Goal: Information Seeking & Learning: Learn about a topic

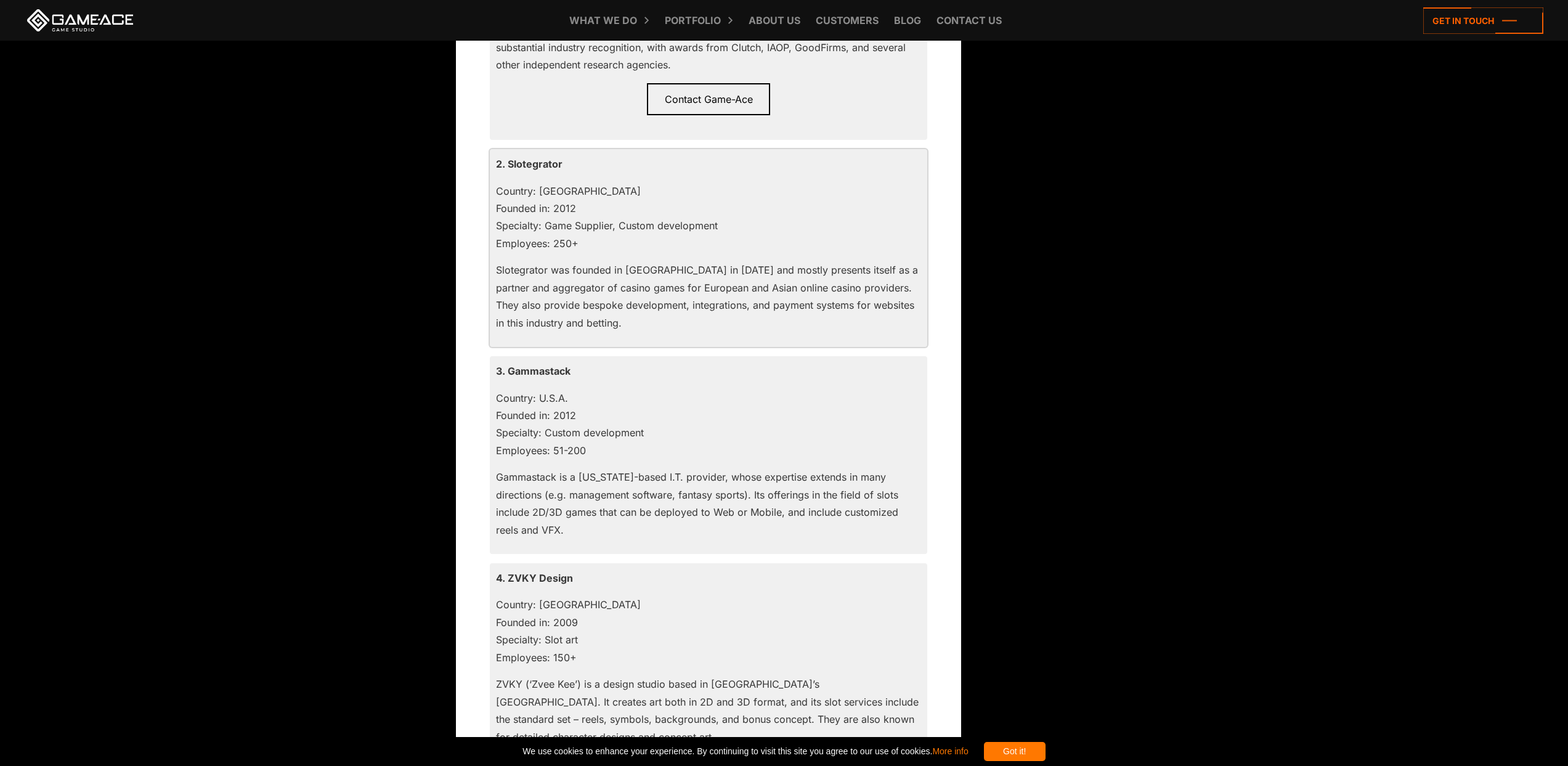
scroll to position [1498, 0]
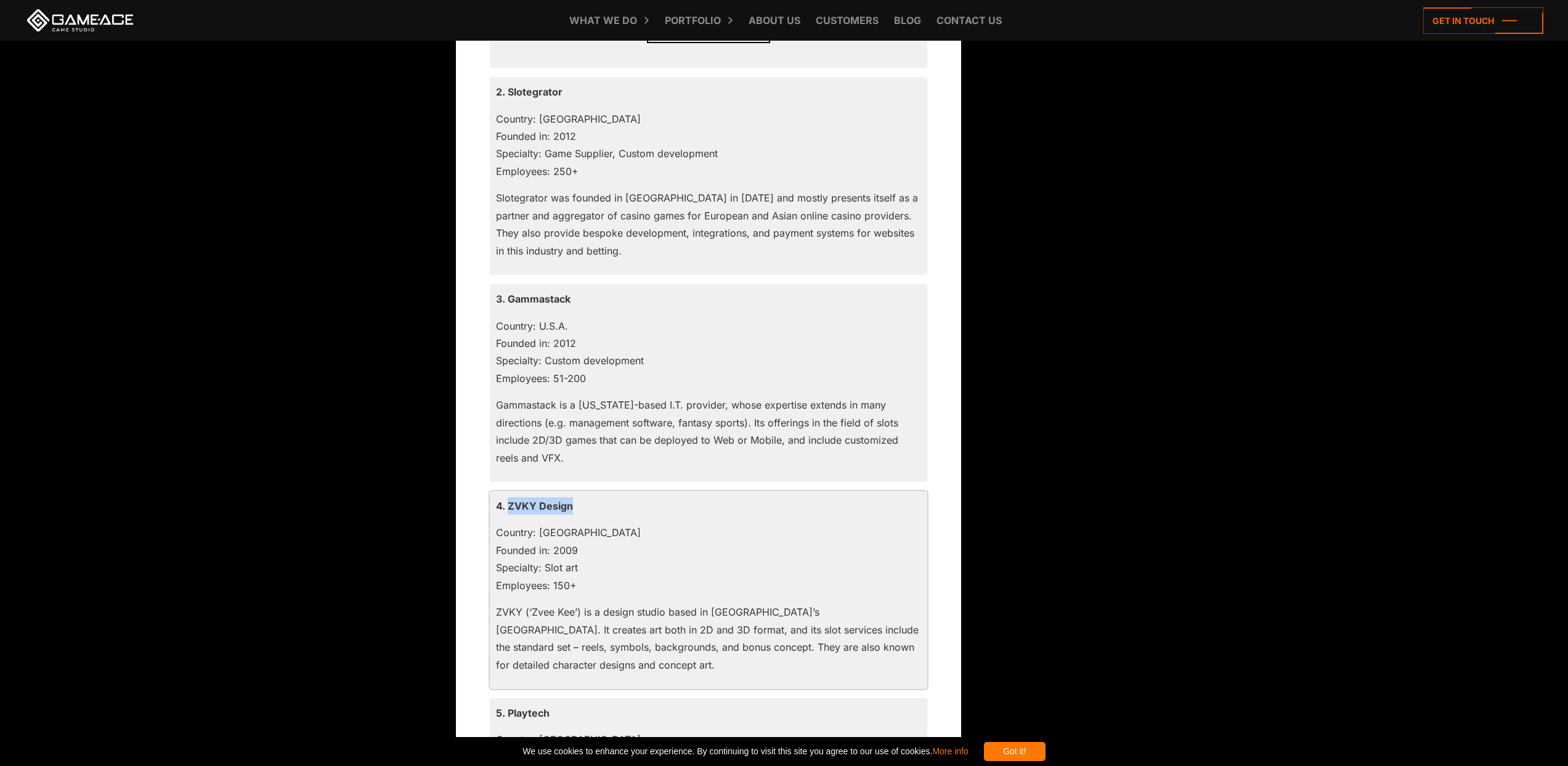
drag, startPoint x: 571, startPoint y: 504, endPoint x: 508, endPoint y: 503, distance: 63.0
click at [508, 503] on p "4. ZVKY Design" at bounding box center [708, 506] width 425 height 17
copy p "ZVKY Design"
click at [545, 301] on p "3. Gammastack" at bounding box center [708, 298] width 425 height 17
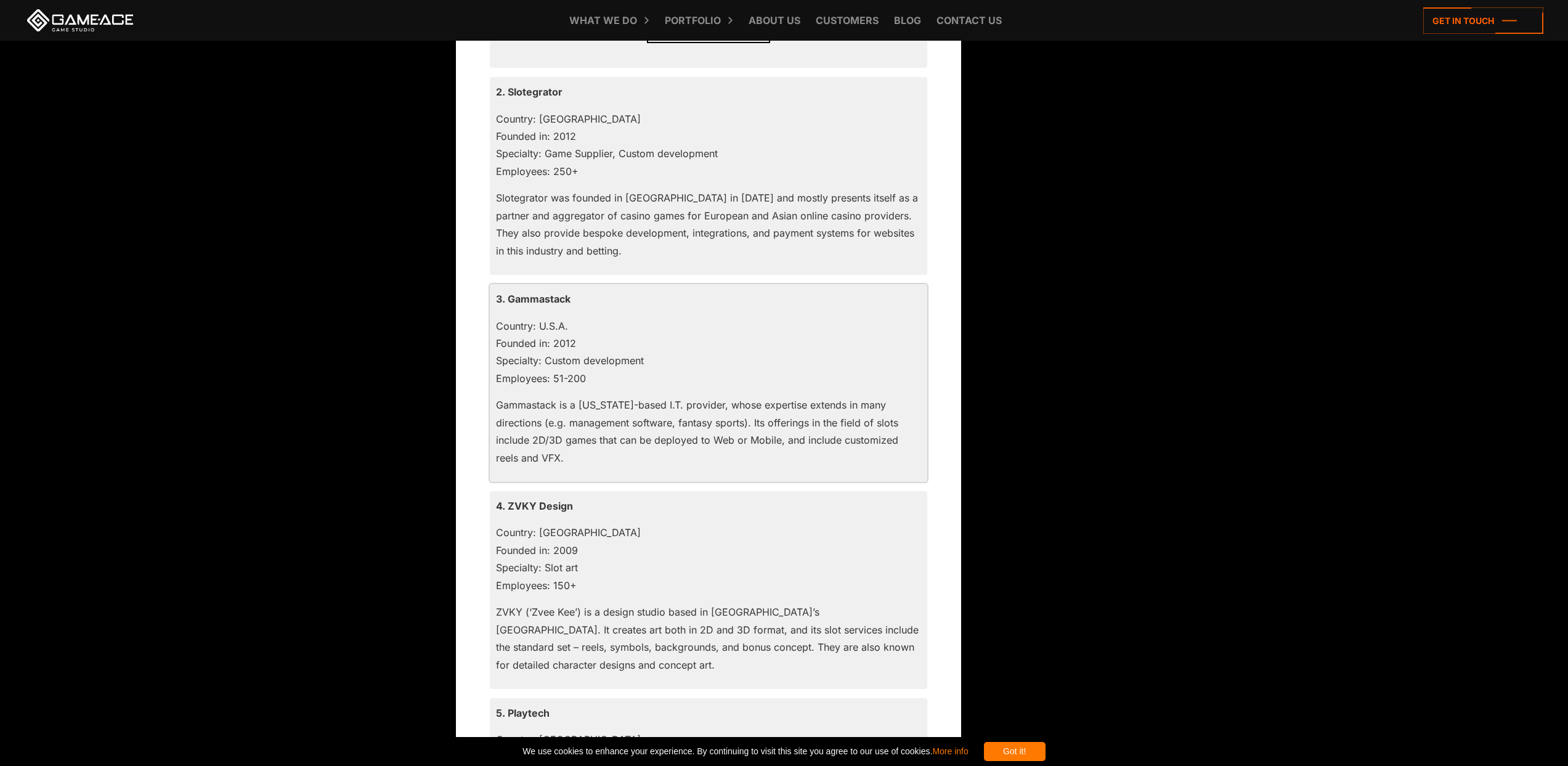
click at [559, 323] on p "Country: U.S.A. Founded in: 2012 Specialty: Custom development Employees: 51-200" at bounding box center [708, 352] width 425 height 71
click at [636, 372] on p "Country: U.S.A. Founded in: 2012 Specialty: Custom development Employees: 51-200" at bounding box center [708, 352] width 425 height 71
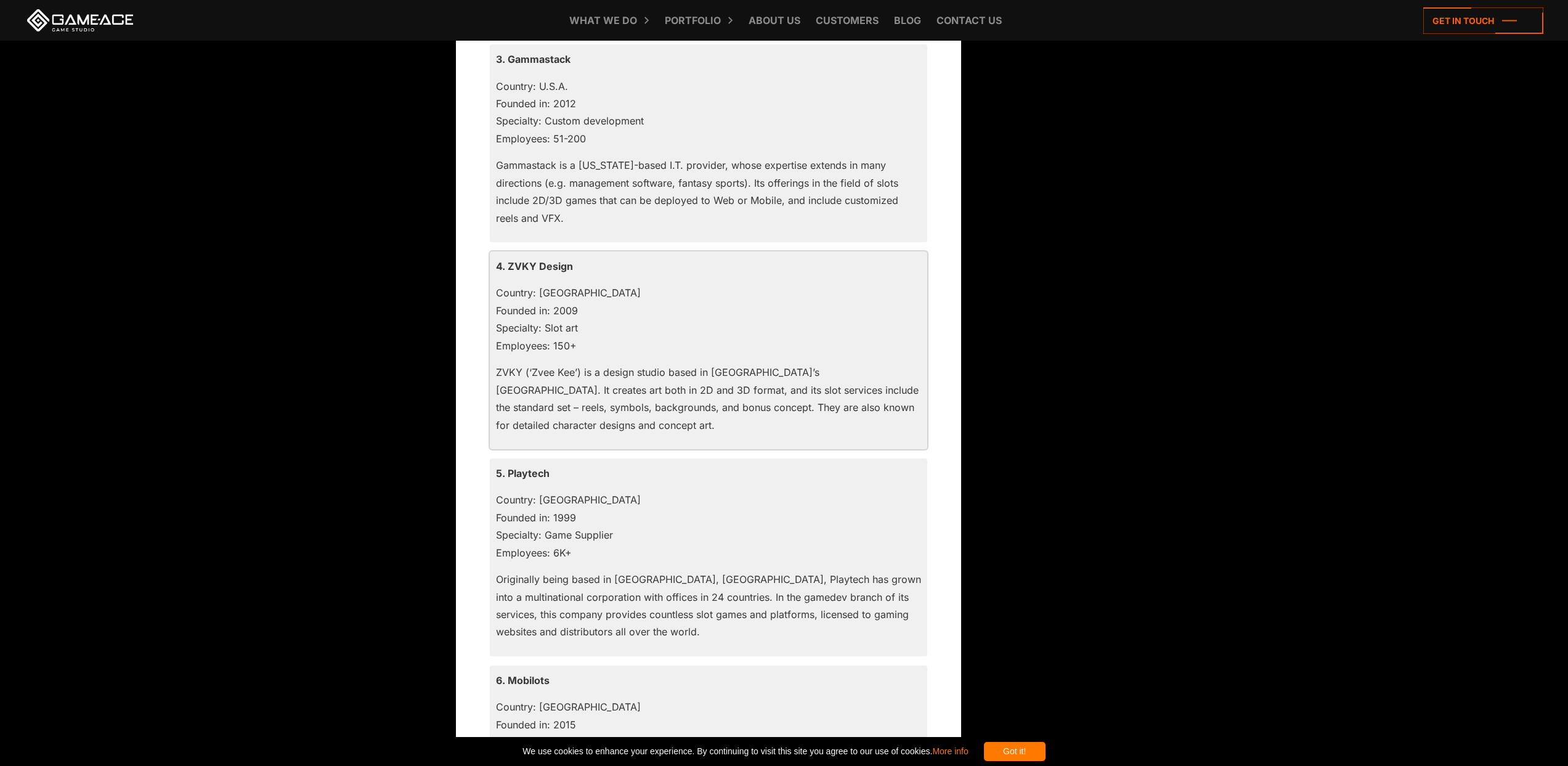
scroll to position [1750, 0]
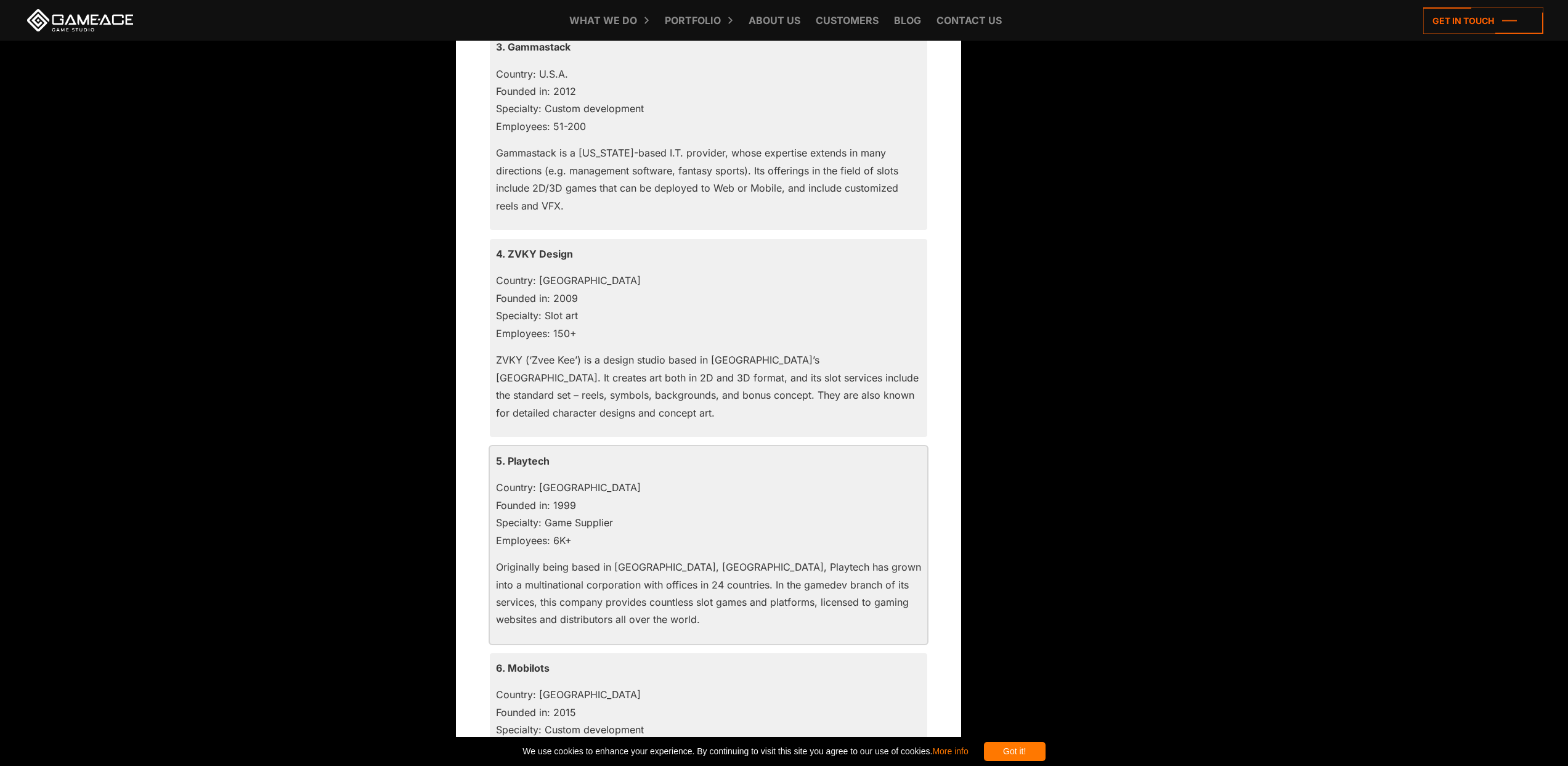
click at [524, 460] on p "5. Playtech" at bounding box center [708, 461] width 425 height 17
copy p "Playtech"
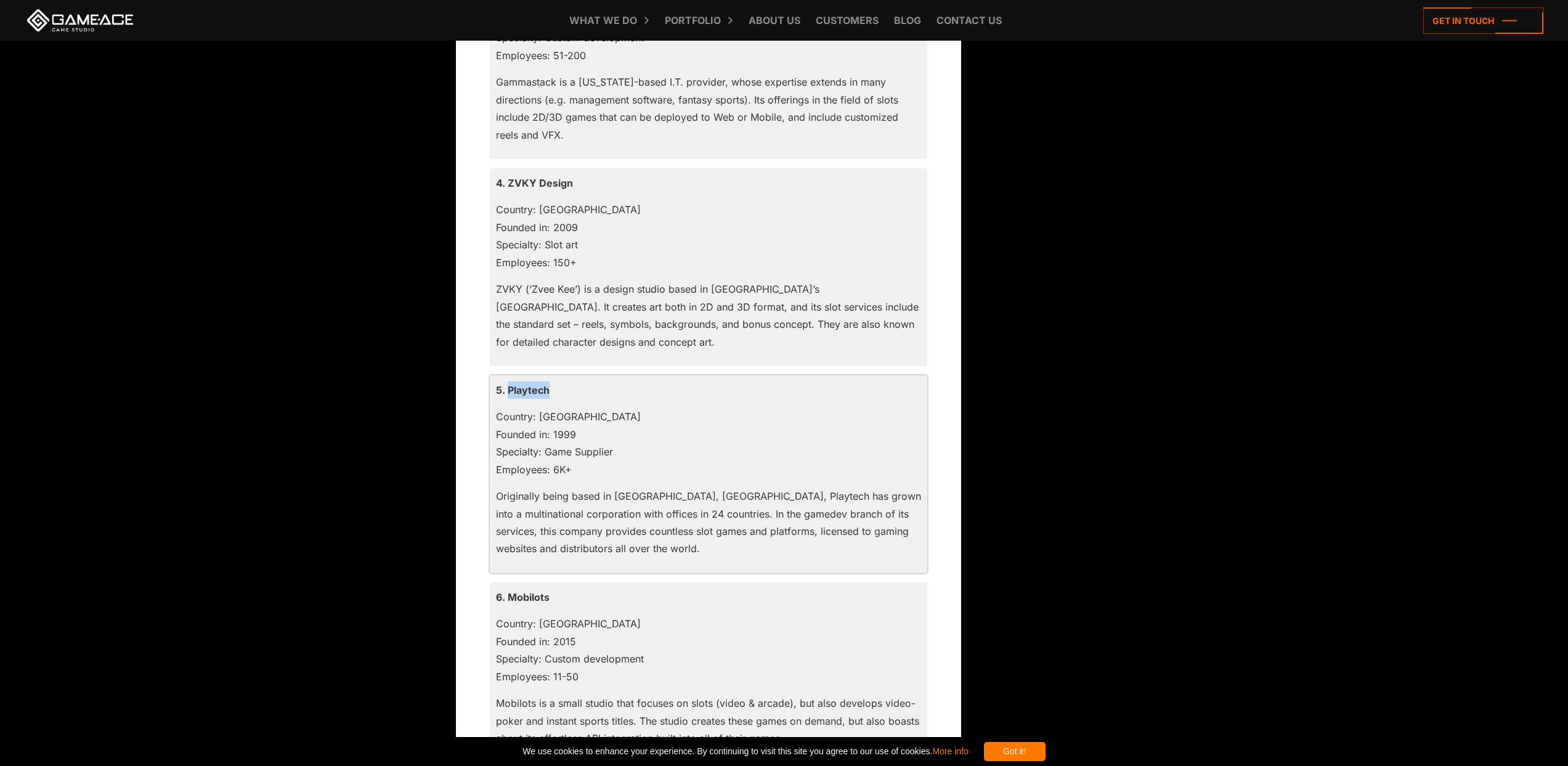
scroll to position [1871, 0]
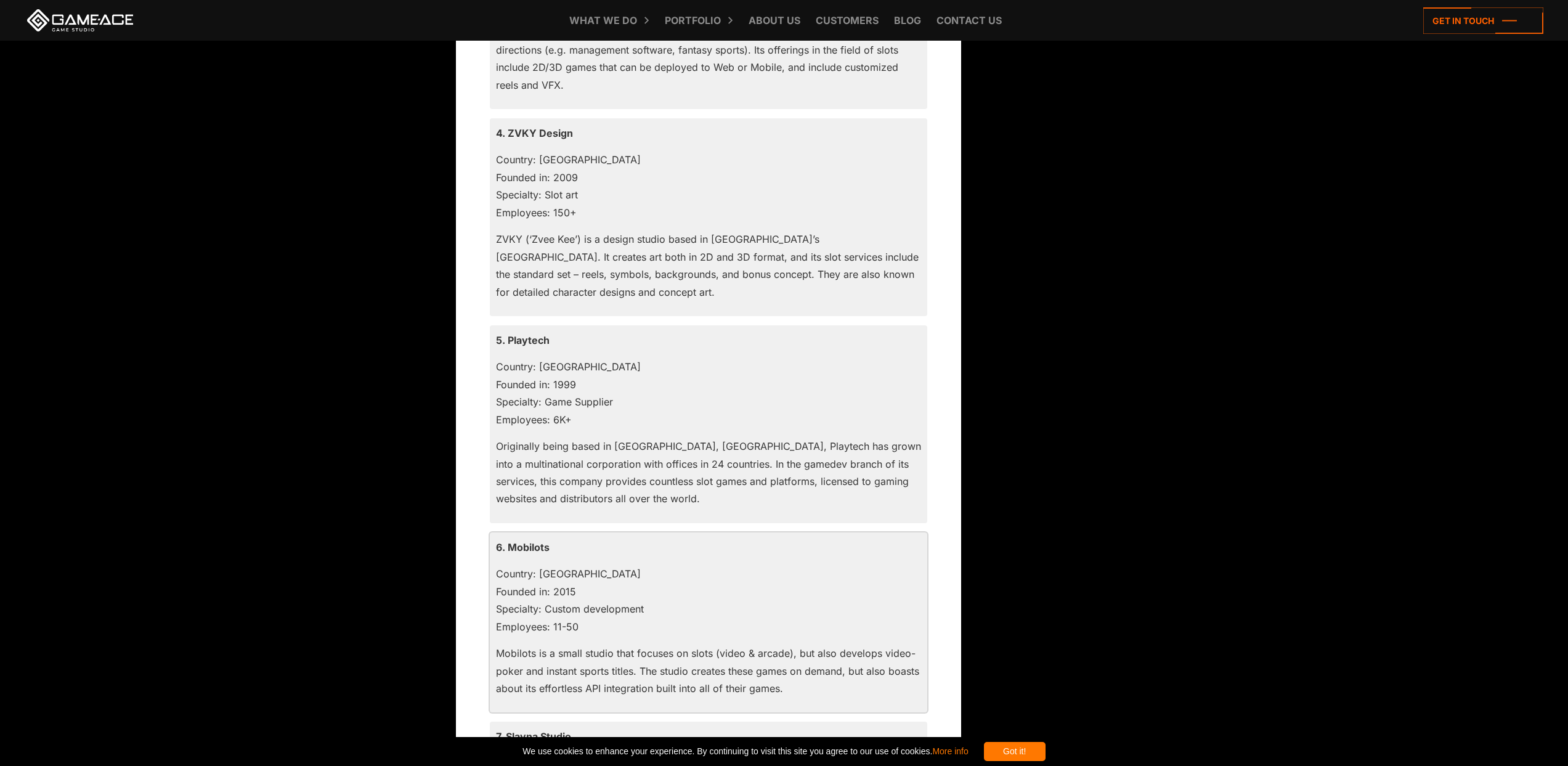
click at [541, 547] on p "6. Mobilots" at bounding box center [708, 547] width 425 height 17
copy p "Mobilots"
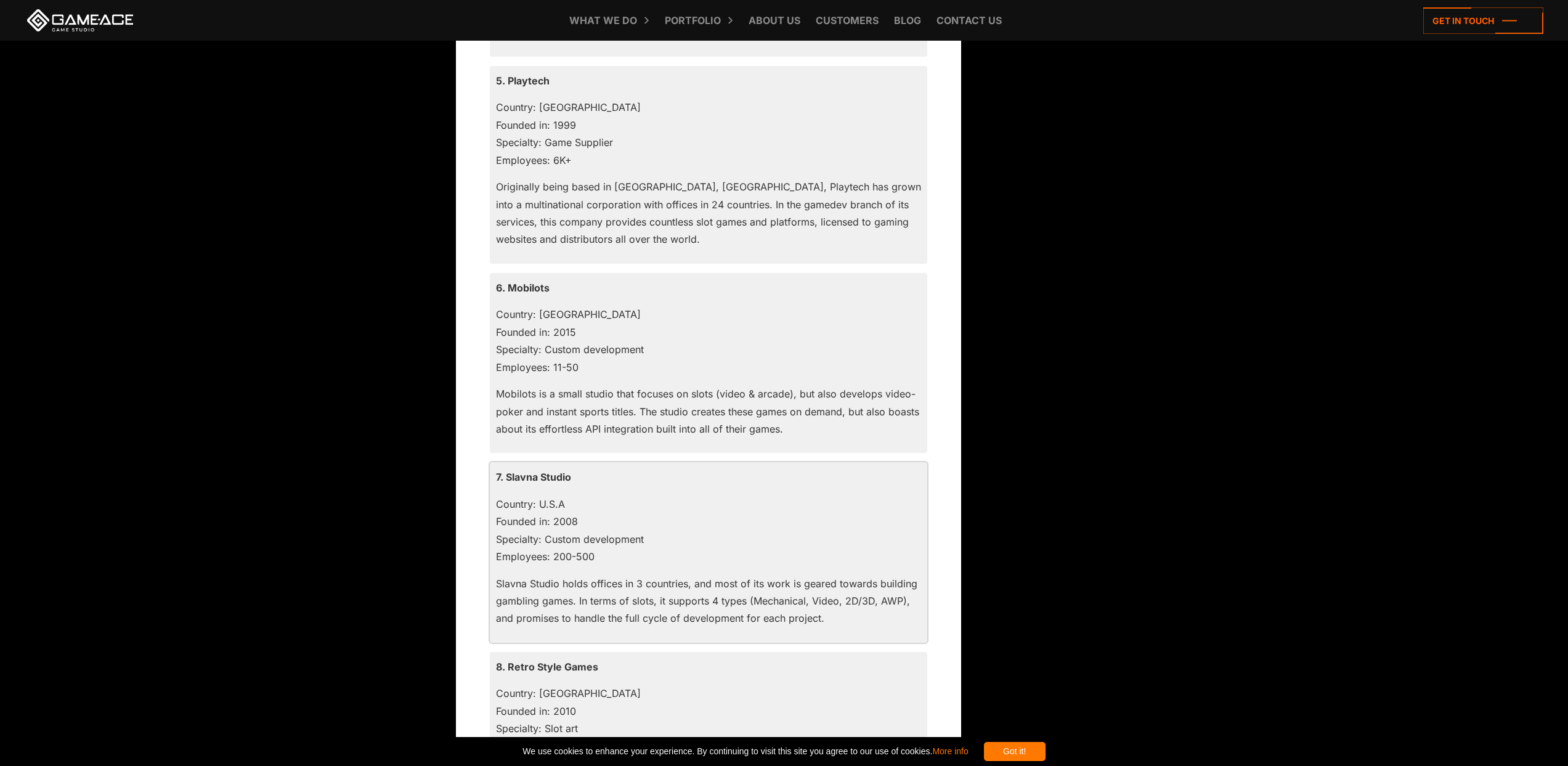
scroll to position [2143, 0]
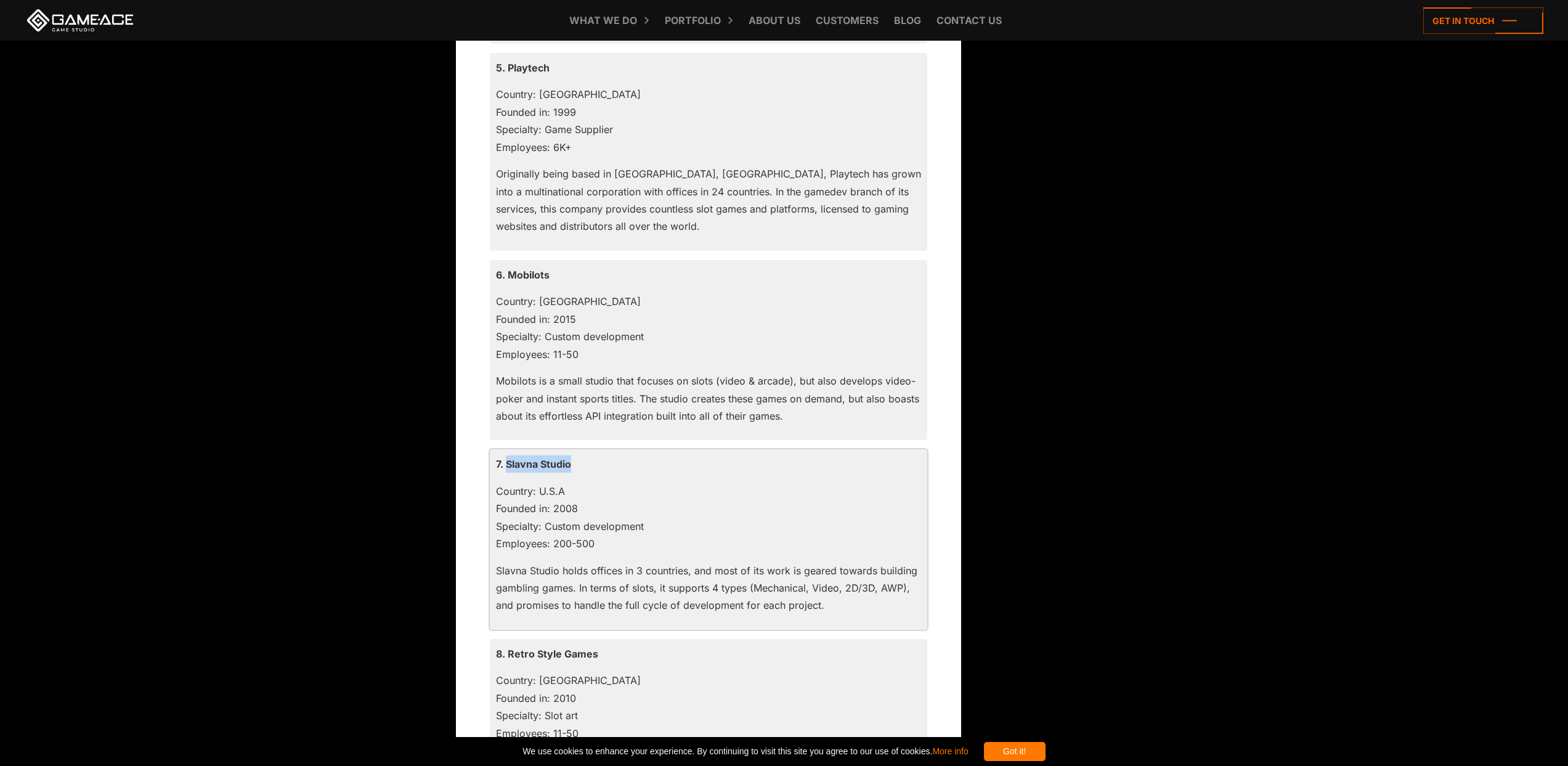
drag, startPoint x: 559, startPoint y: 463, endPoint x: 508, endPoint y: 462, distance: 51.0
click at [508, 460] on p "7. Slavna Studio" at bounding box center [708, 464] width 425 height 17
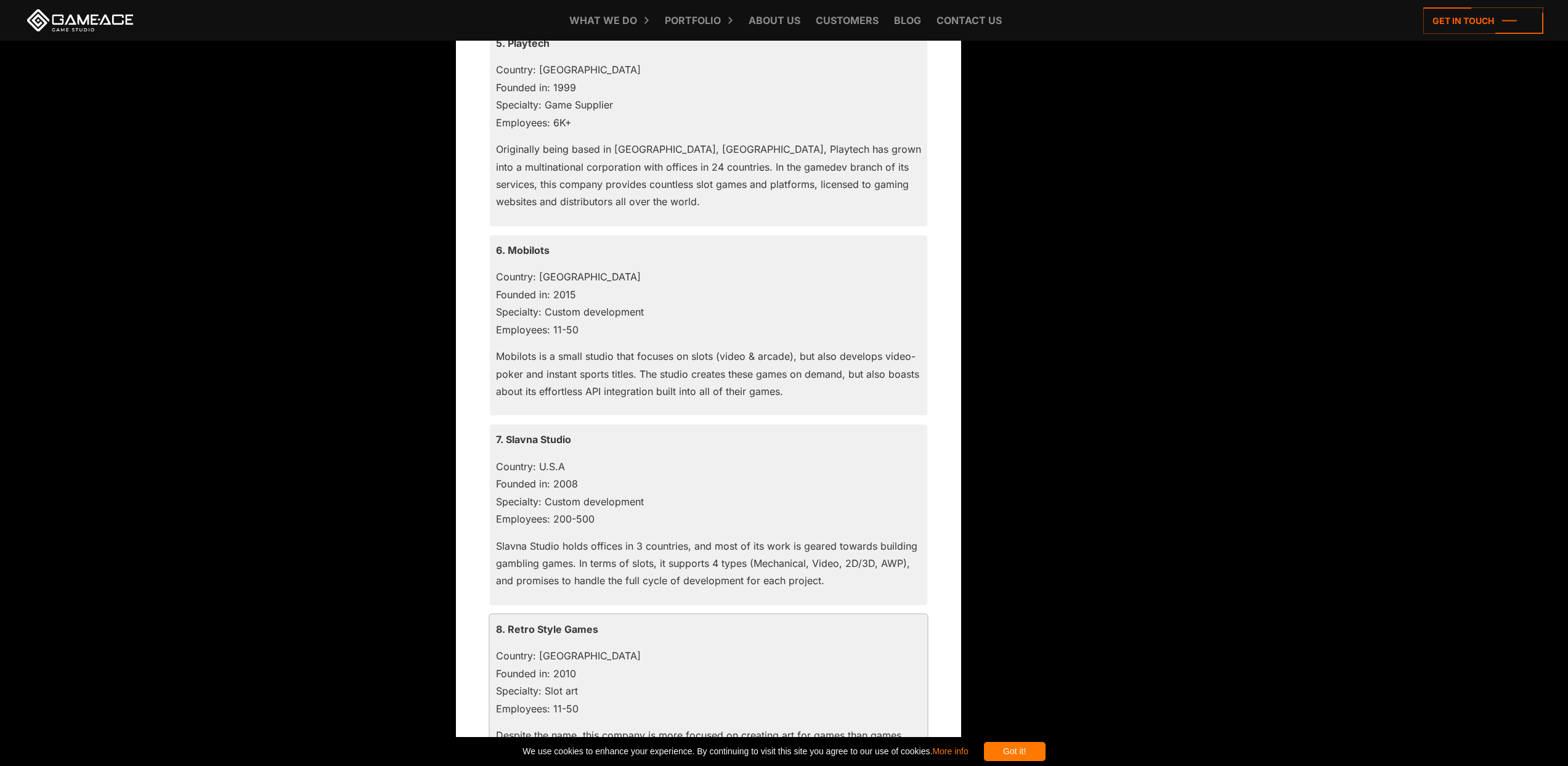
scroll to position [2198, 0]
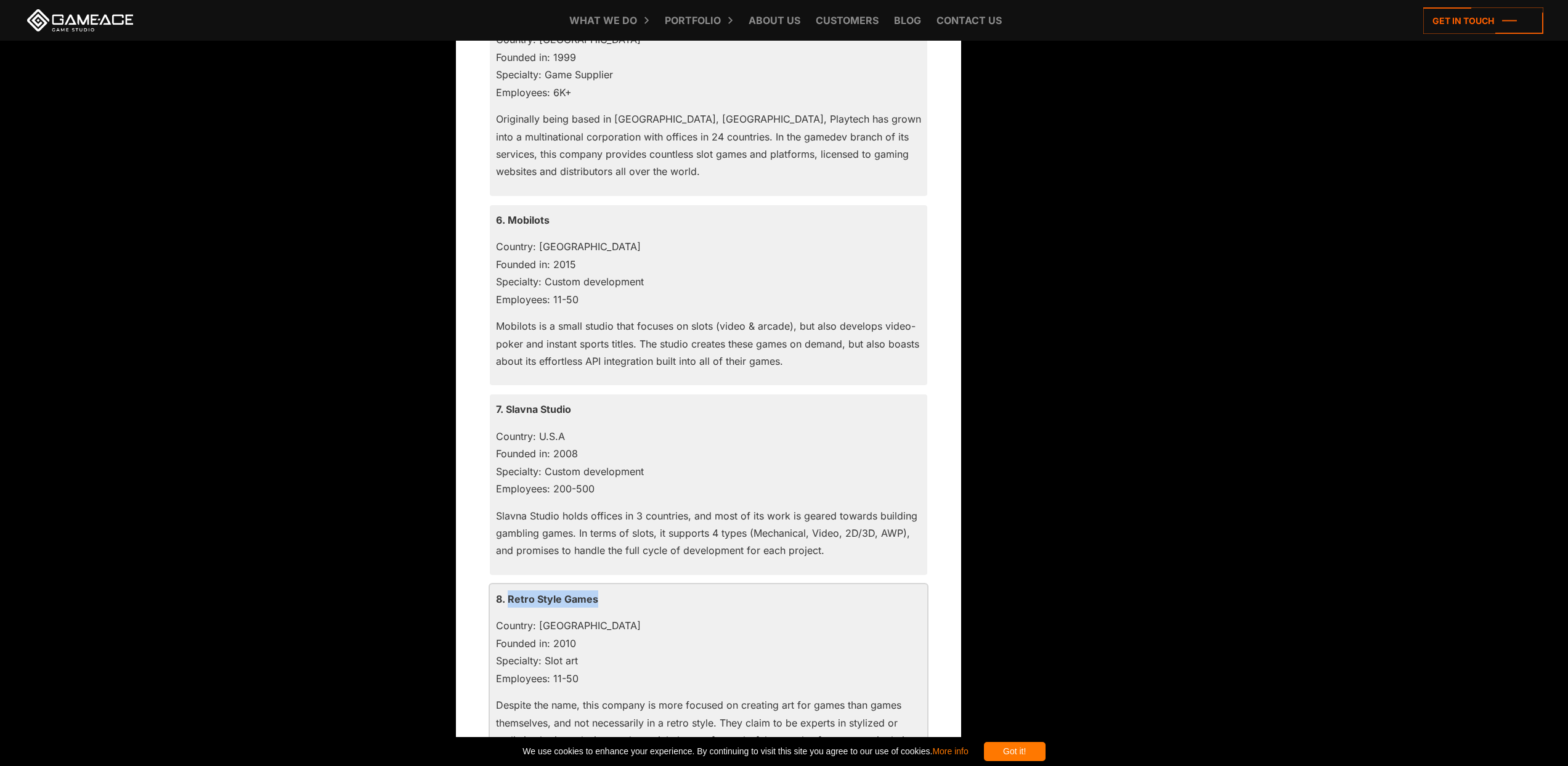
drag, startPoint x: 510, startPoint y: 601, endPoint x: 620, endPoint y: 596, distance: 110.1
click at [620, 596] on p "8. Retro Style Games" at bounding box center [708, 599] width 425 height 17
copy p "Retro Style Games"
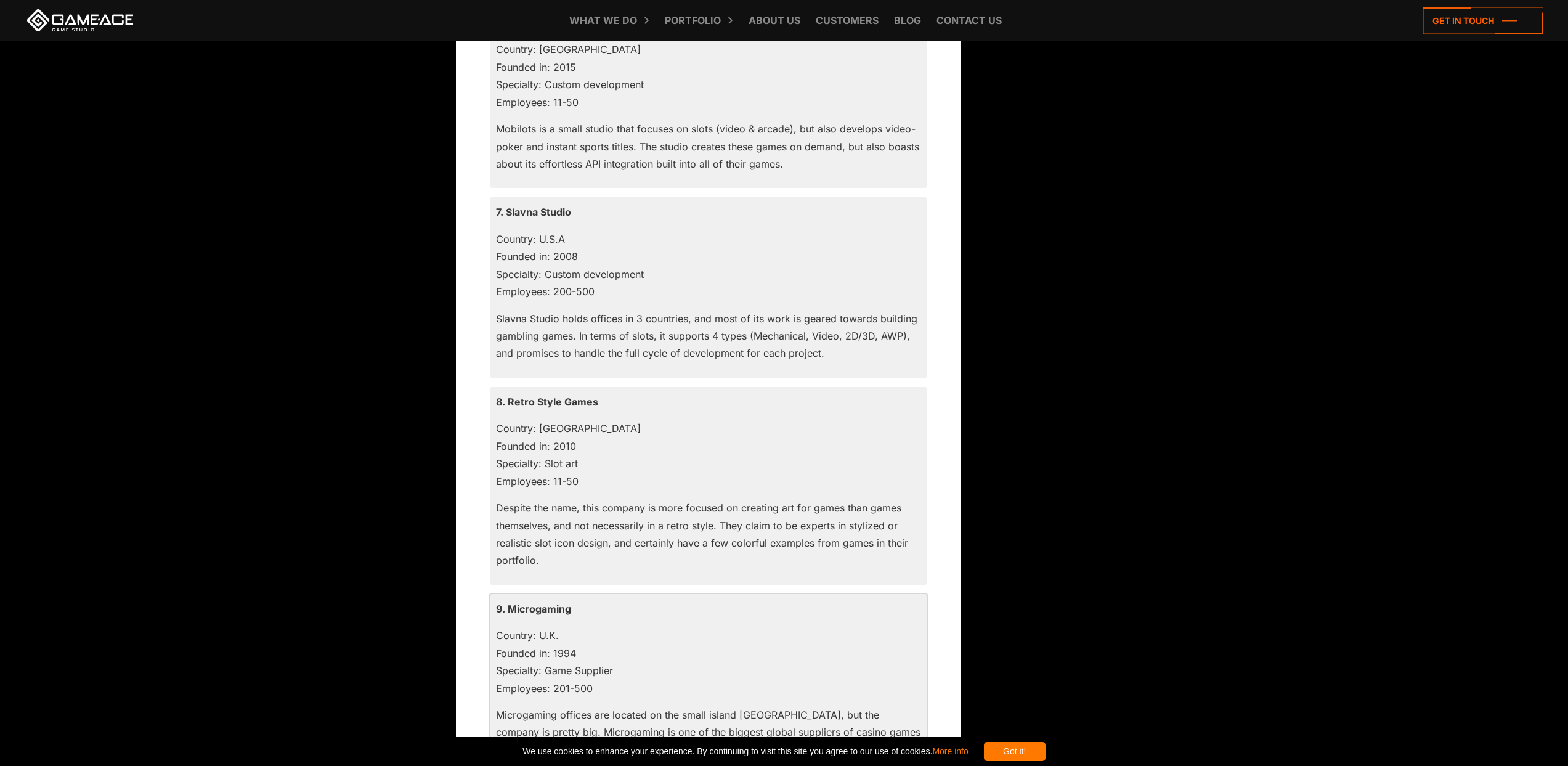
scroll to position [2429, 0]
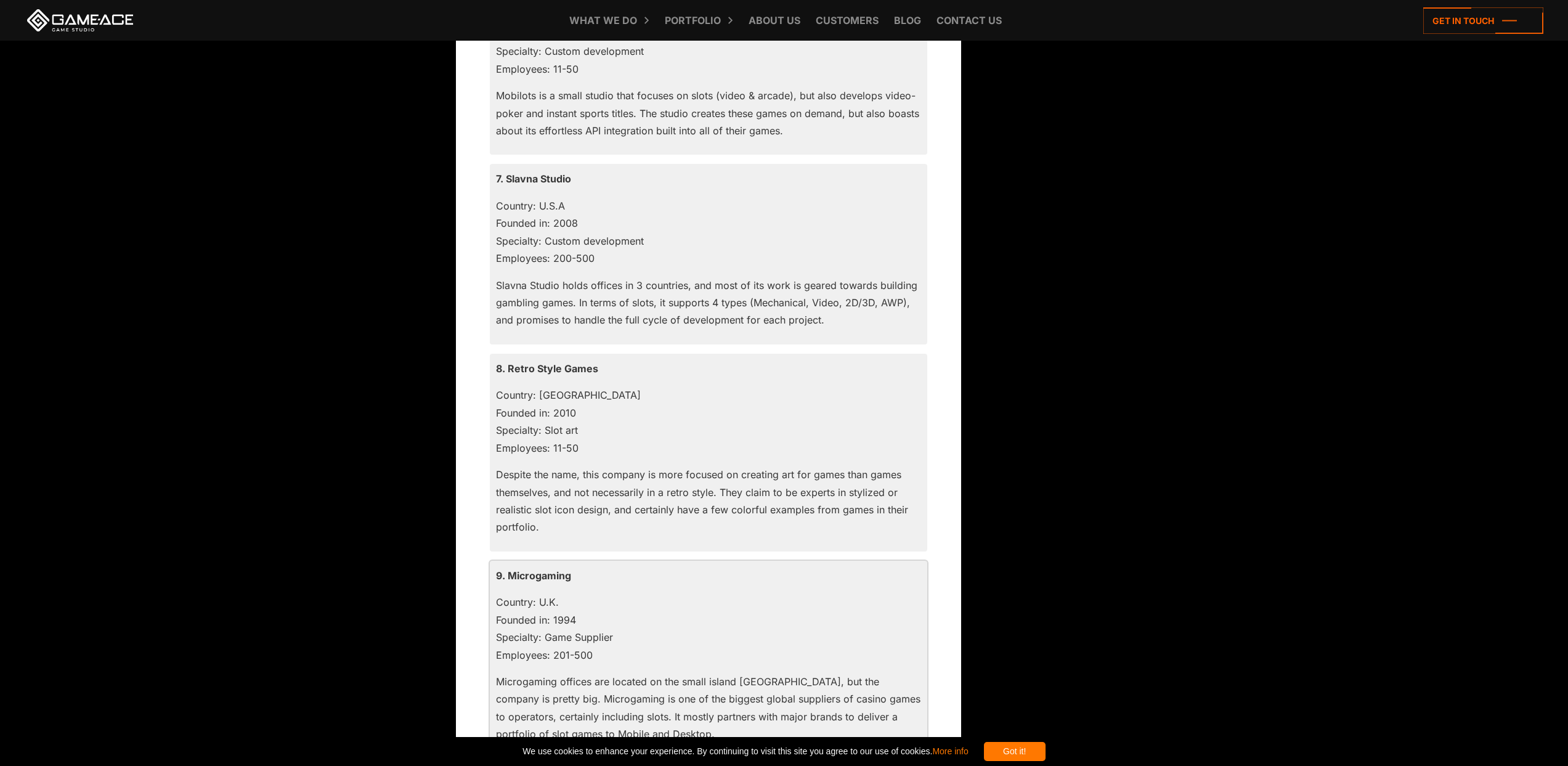
click at [542, 568] on p "9. Microgaming" at bounding box center [708, 575] width 425 height 17
click at [545, 578] on p "9. Microgaming" at bounding box center [708, 575] width 425 height 17
click at [546, 578] on p "9. Microgaming" at bounding box center [708, 575] width 425 height 17
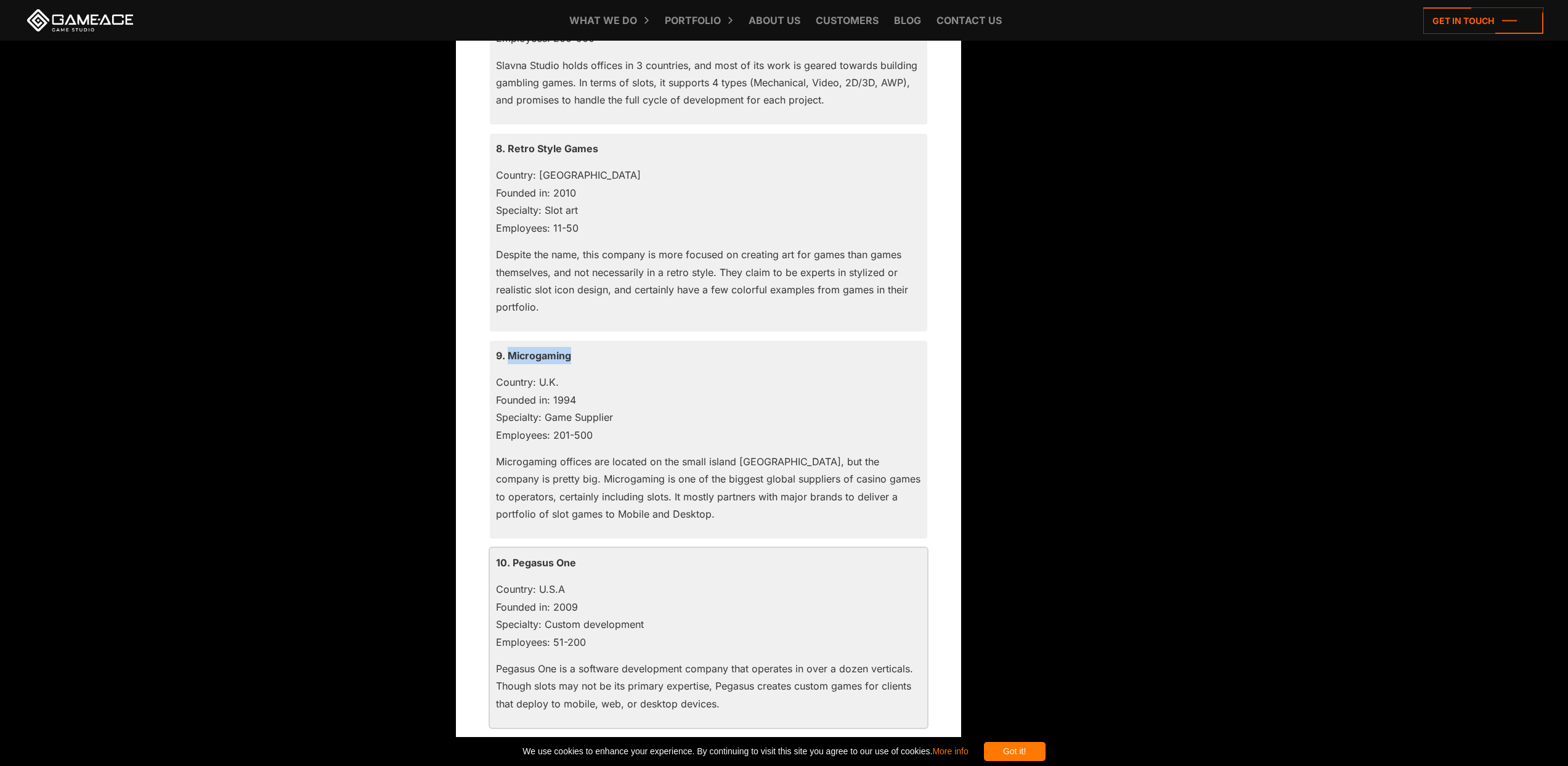
scroll to position [2824, 0]
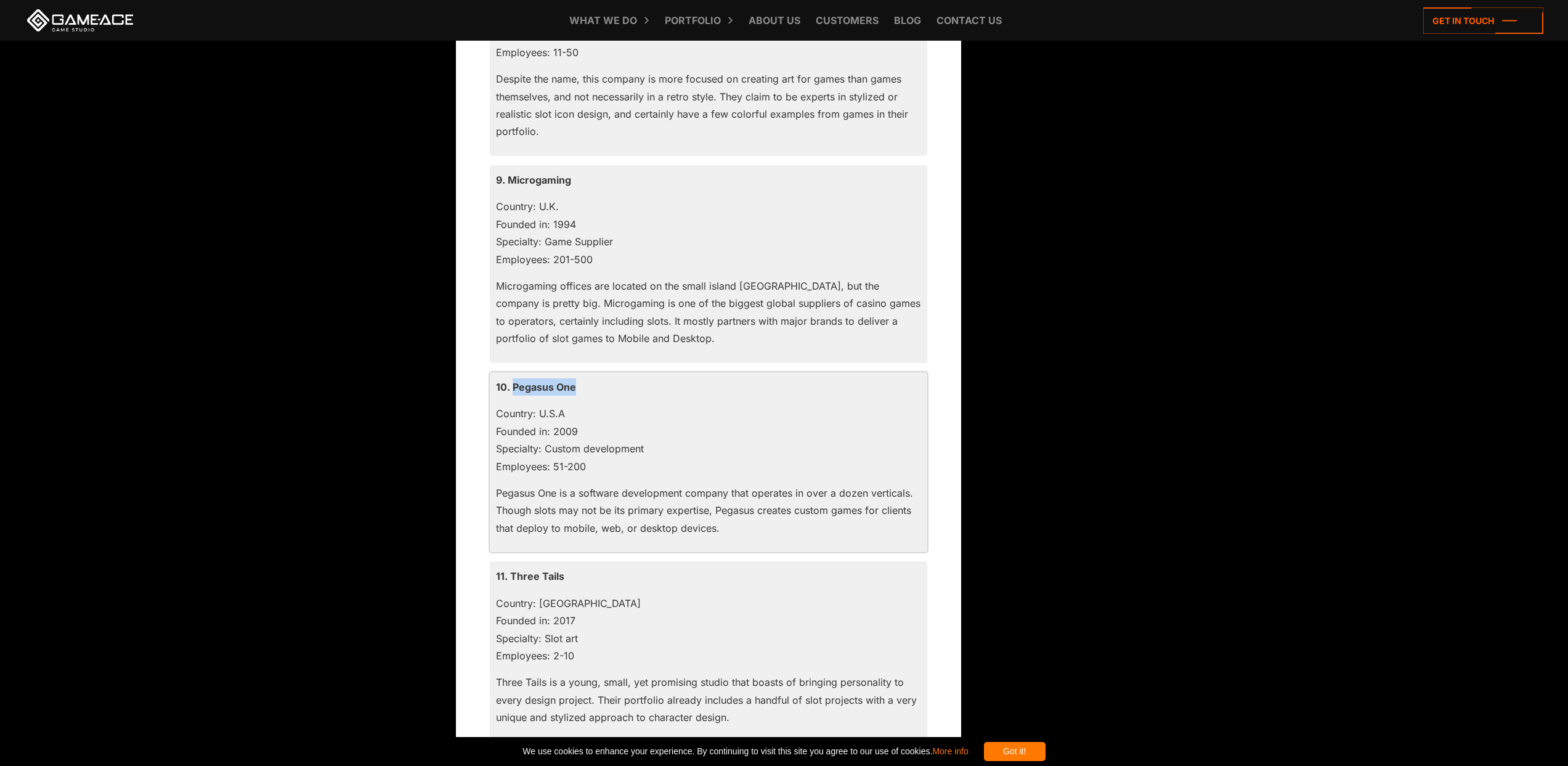
drag, startPoint x: 581, startPoint y: 388, endPoint x: 513, endPoint y: 389, distance: 68.0
click at [513, 389] on p "10. Pegasus One" at bounding box center [708, 386] width 425 height 17
copy p "Pegasus One"
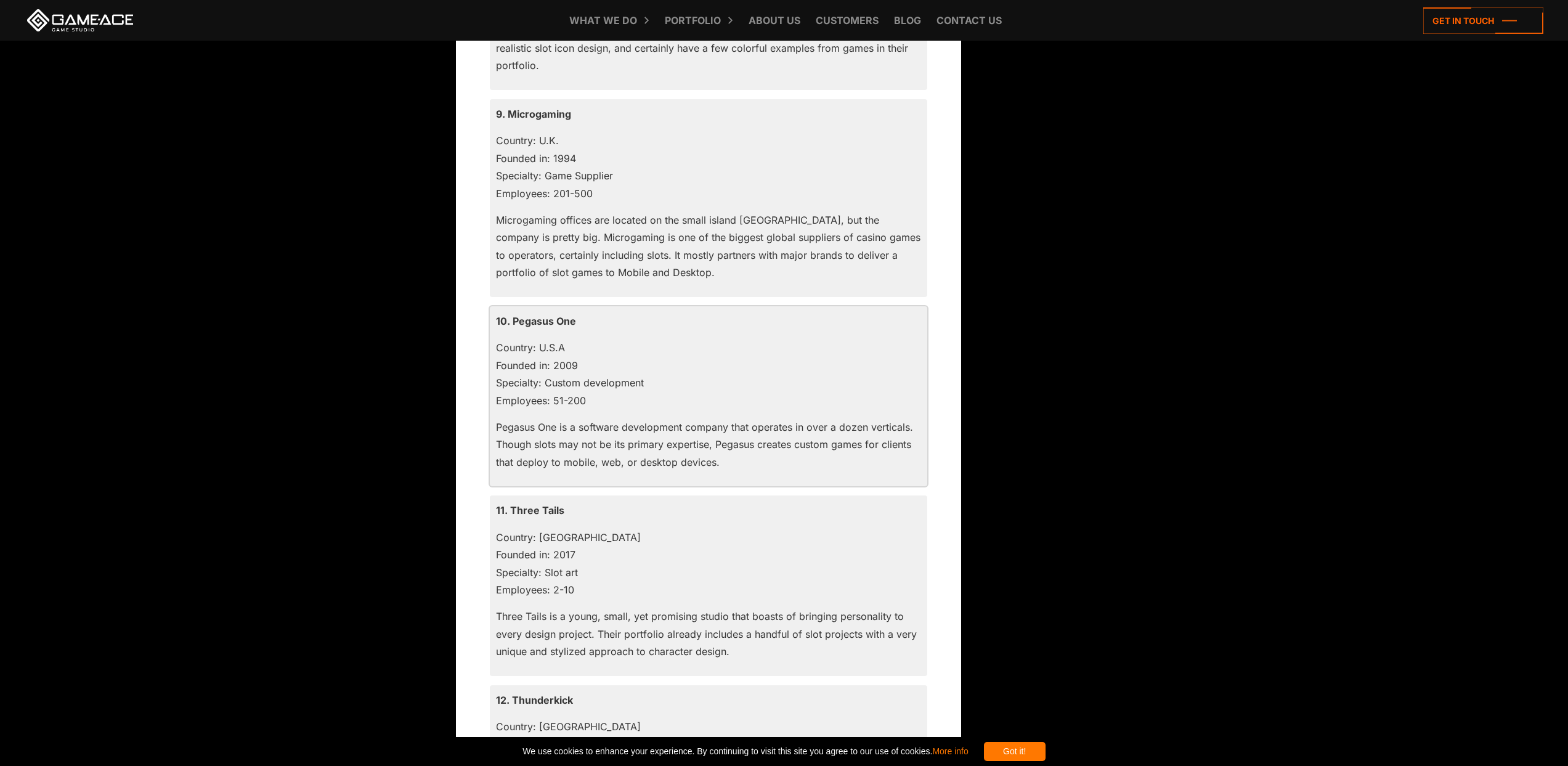
scroll to position [2974, 0]
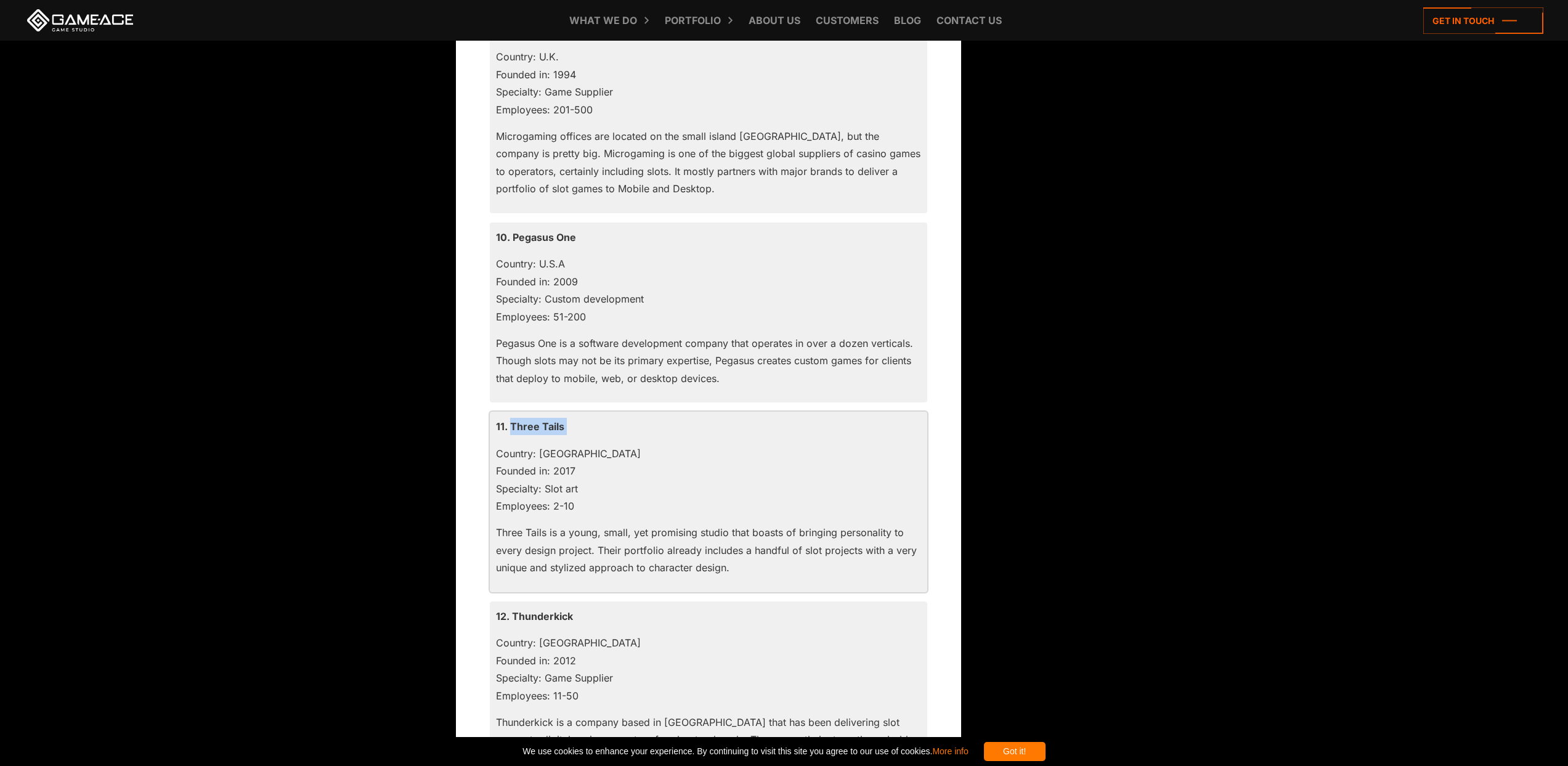
drag, startPoint x: 565, startPoint y: 431, endPoint x: 512, endPoint y: 428, distance: 53.1
click at [512, 428] on div "11. Three Tails Country: [GEOGRAPHIC_DATA] Founded in: 2017 Specialty: Slot art…" at bounding box center [708, 502] width 437 height 181
copy div "Three Tails"
click at [537, 427] on p "11. Three Tails" at bounding box center [708, 426] width 425 height 17
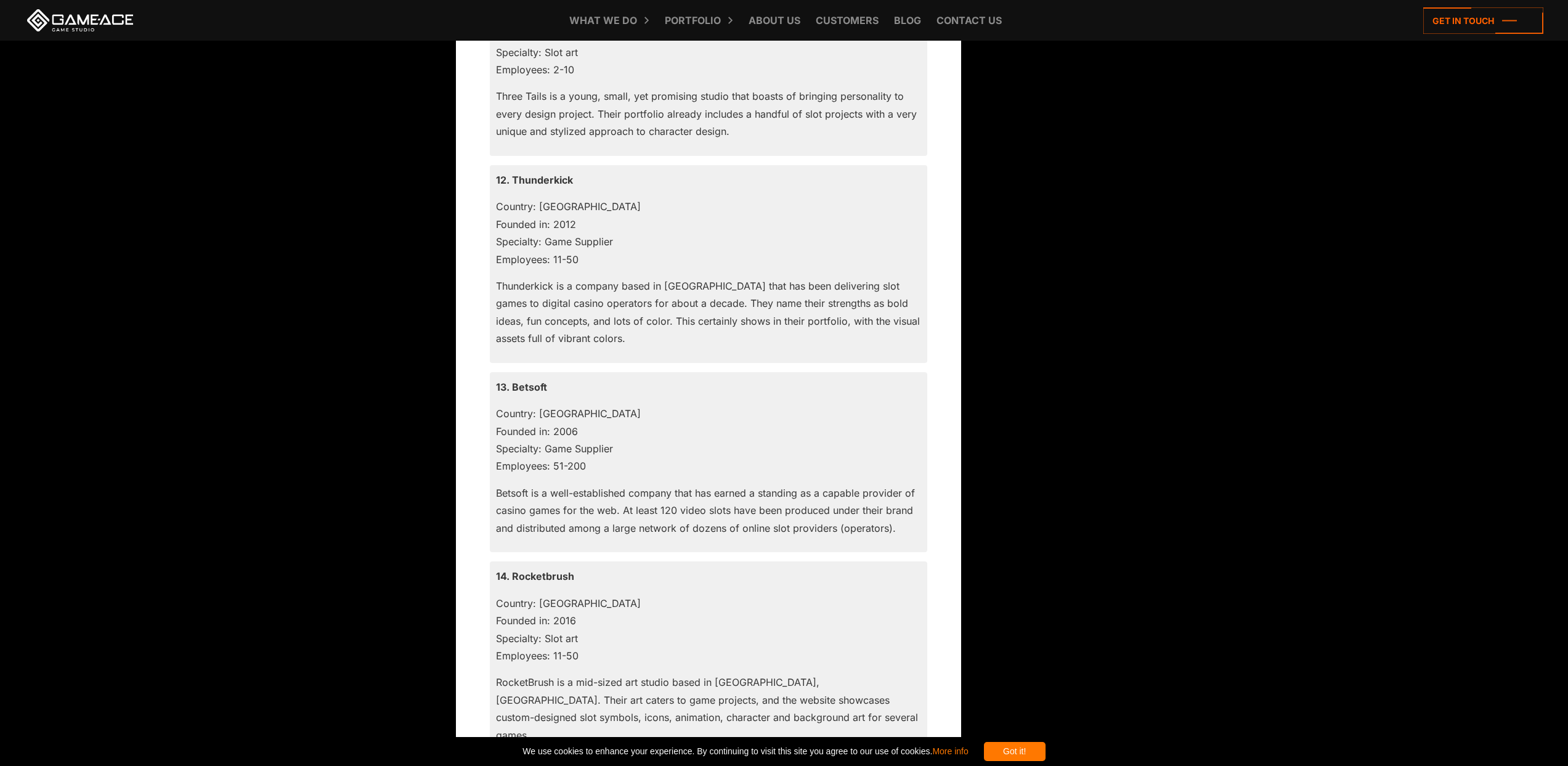
scroll to position [3525, 0]
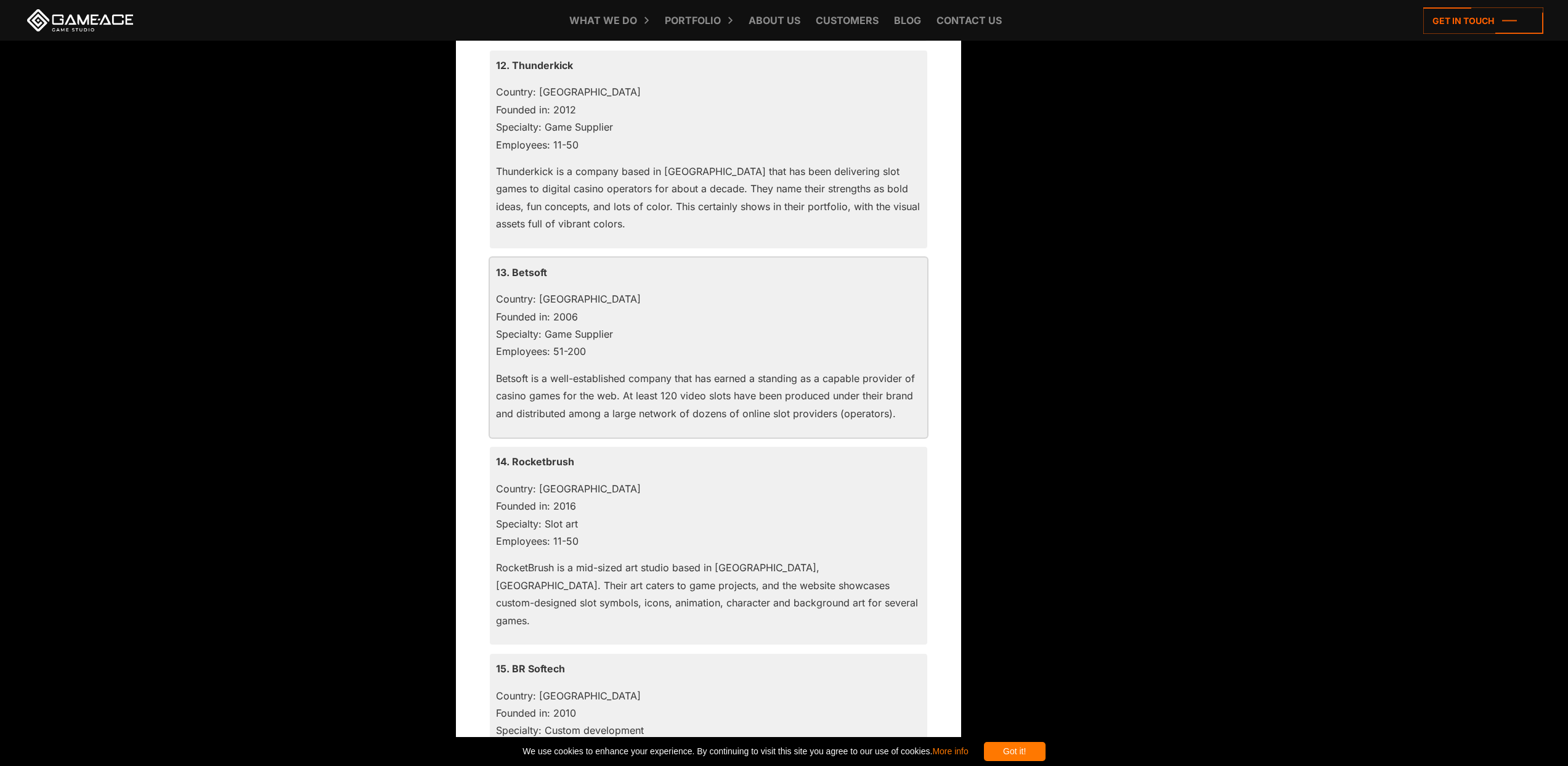
click at [522, 267] on p "13. Betsoft" at bounding box center [708, 272] width 425 height 17
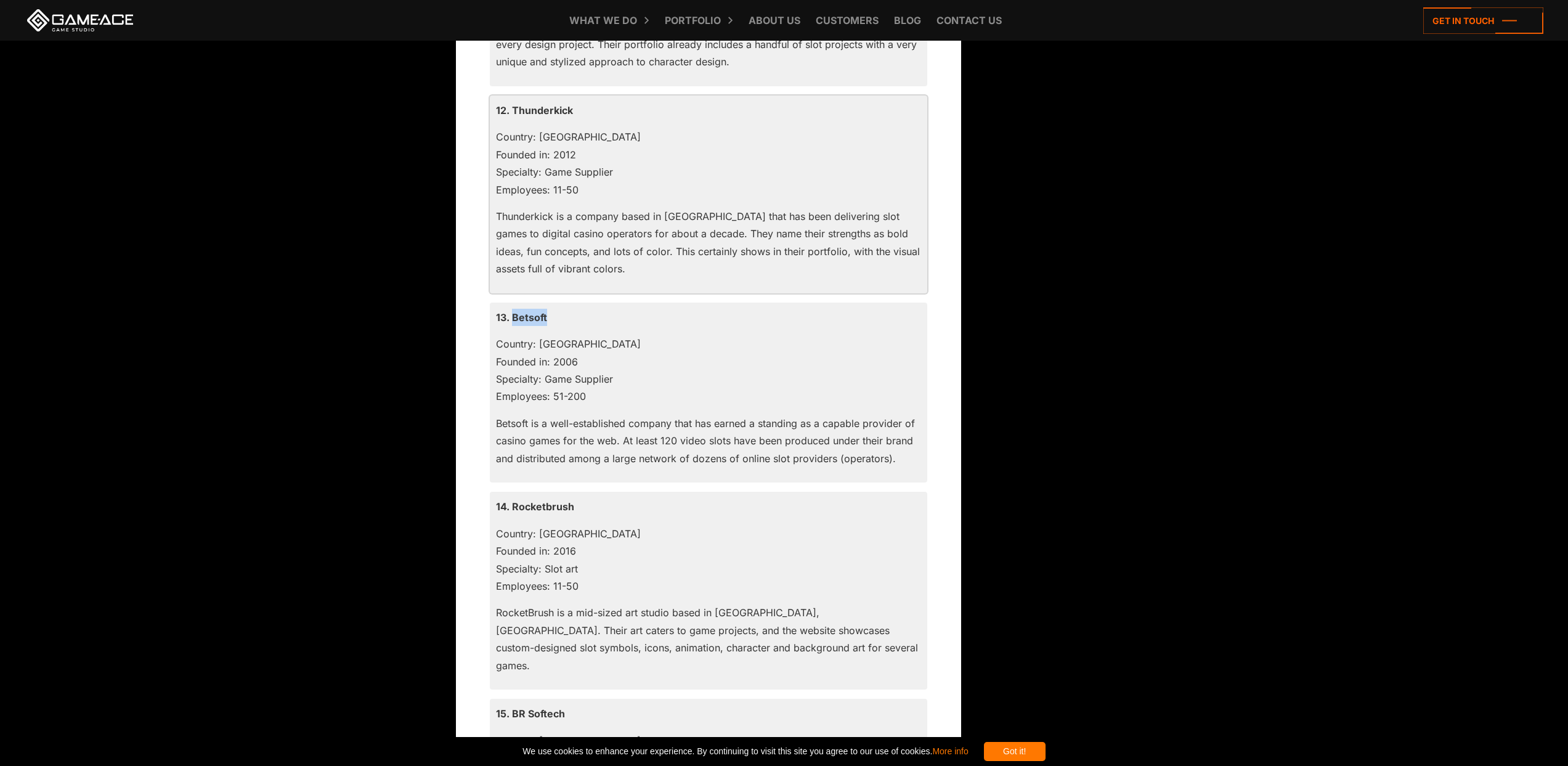
scroll to position [3319, 0]
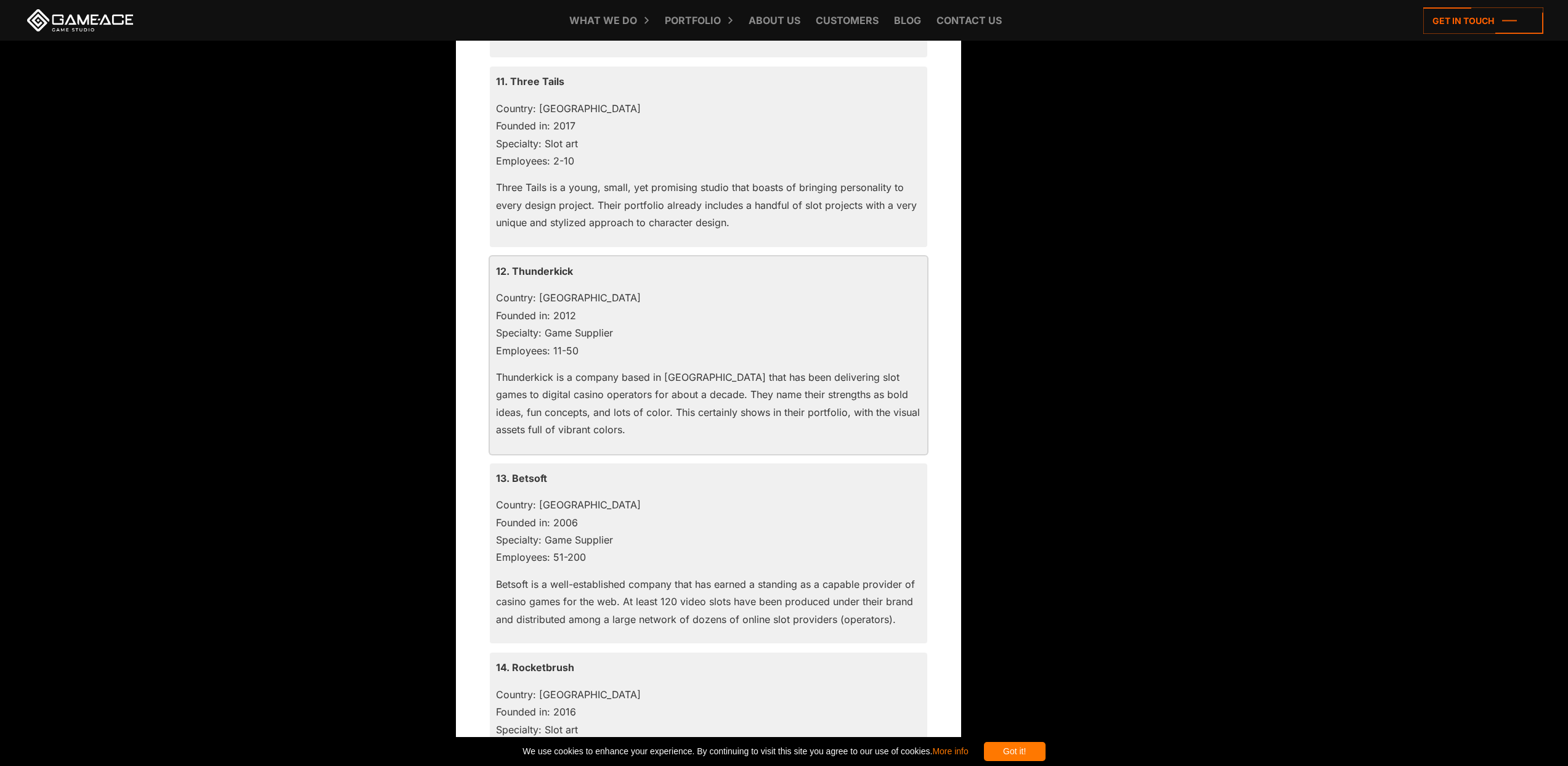
click at [536, 269] on p "12. Thunderkick" at bounding box center [708, 271] width 425 height 17
copy p "Thunderkick"
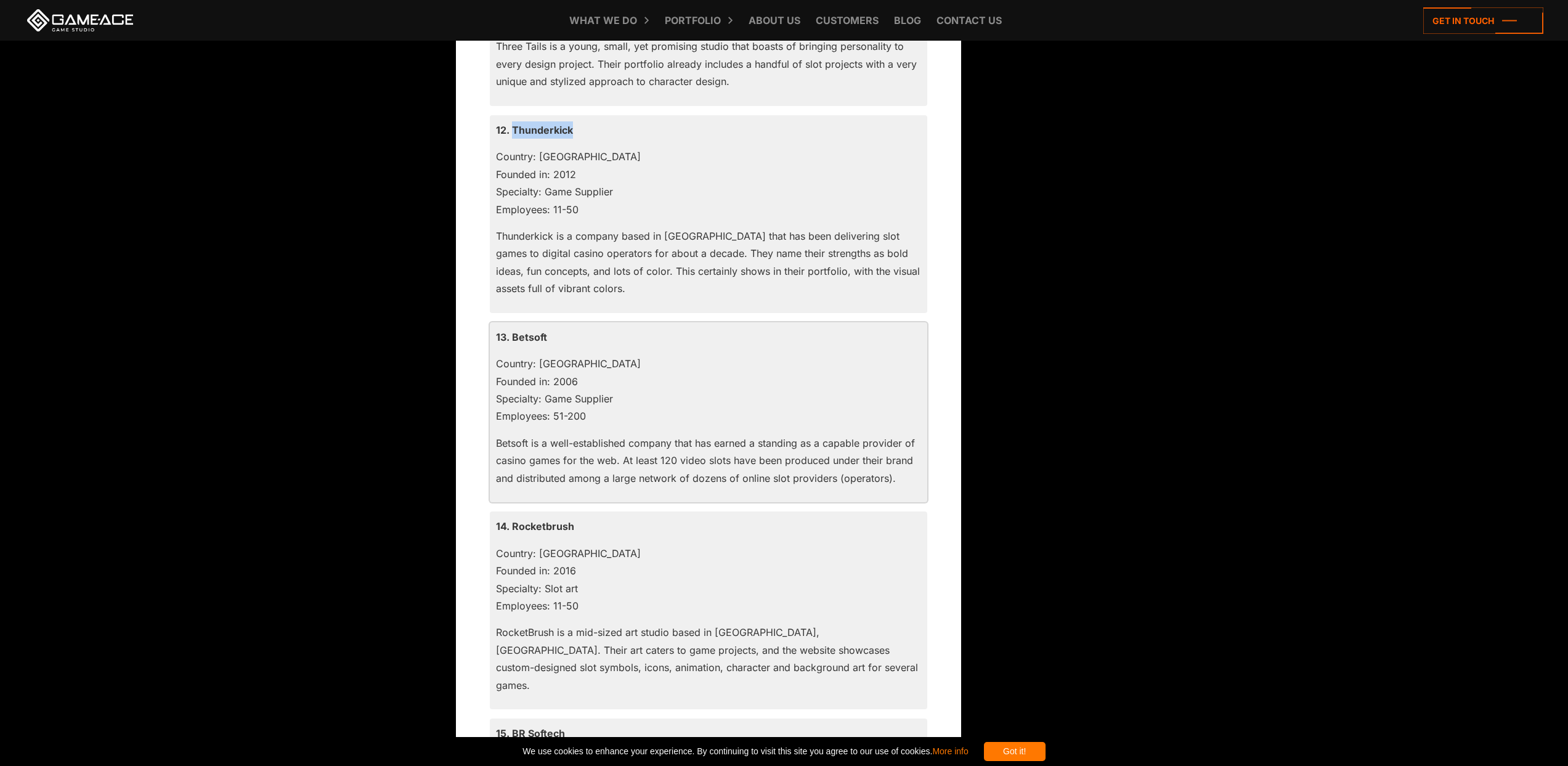
scroll to position [3488, 0]
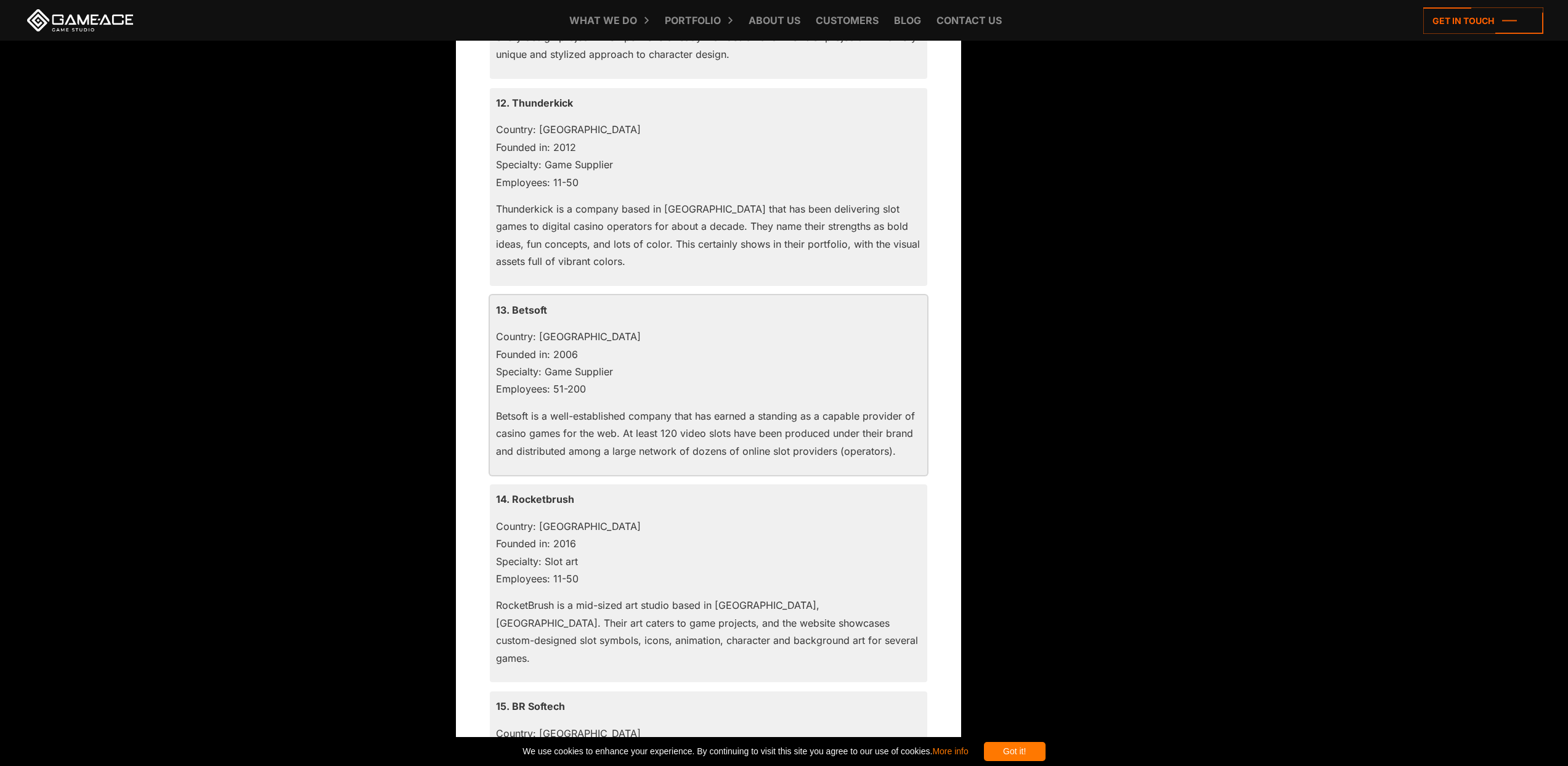
click at [527, 311] on p "13. Betsoft" at bounding box center [708, 310] width 425 height 17
copy p "Betsoft"
click at [536, 498] on p "14. Rocketbrush" at bounding box center [708, 499] width 425 height 17
click at [536, 497] on p "14. Rocketbrush" at bounding box center [708, 499] width 425 height 17
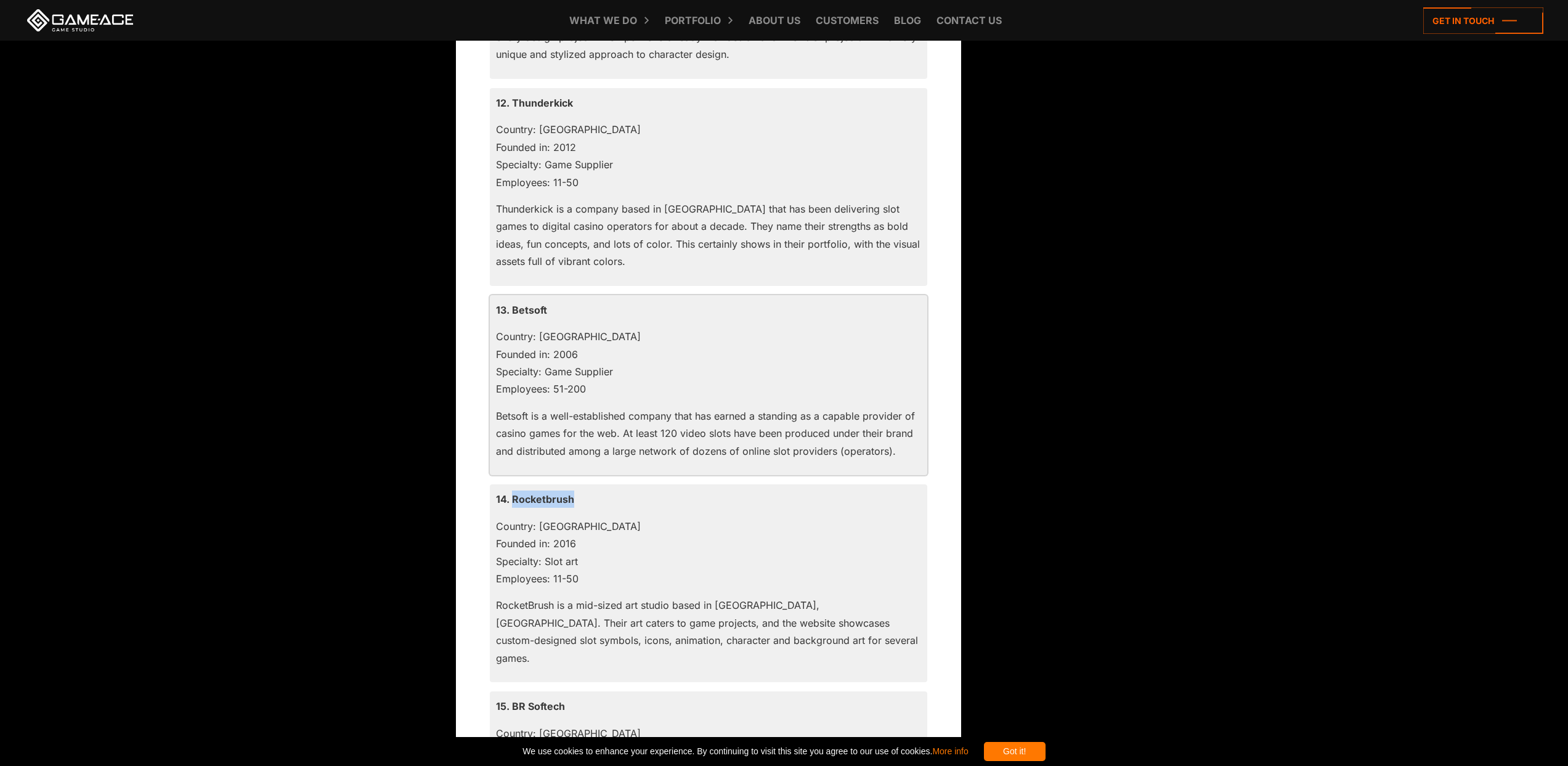
copy p "Rocketbrush"
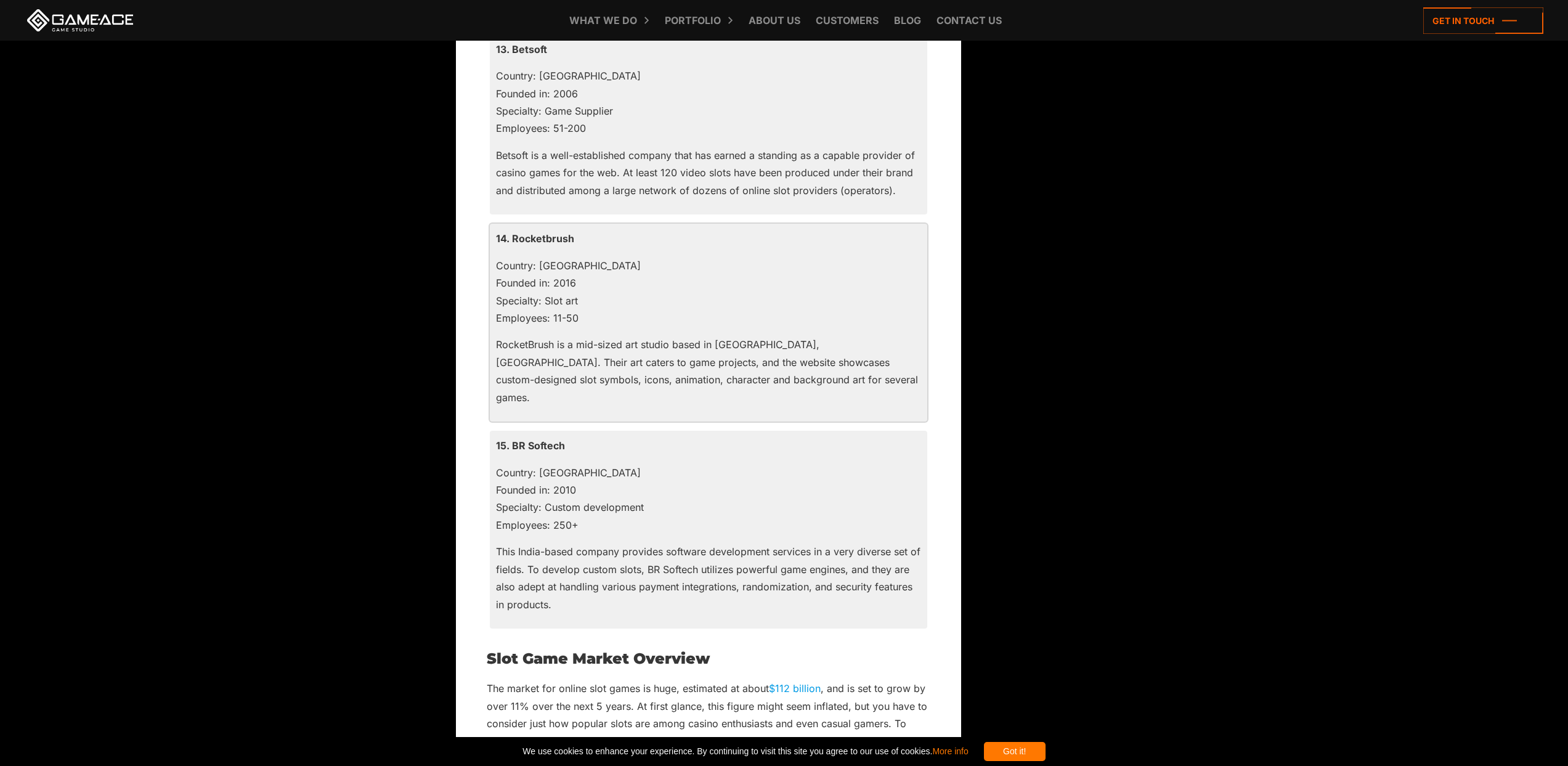
scroll to position [3749, 0]
drag, startPoint x: 567, startPoint y: 425, endPoint x: 515, endPoint y: 423, distance: 52.0
click at [515, 437] on p "15. BR Softech" at bounding box center [708, 445] width 425 height 17
click at [524, 463] on p "Country: [GEOGRAPHIC_DATA] Founded in: 2010 Specialty: Custom development Emplo…" at bounding box center [708, 498] width 425 height 71
drag, startPoint x: 512, startPoint y: 429, endPoint x: 604, endPoint y: 424, distance: 92.1
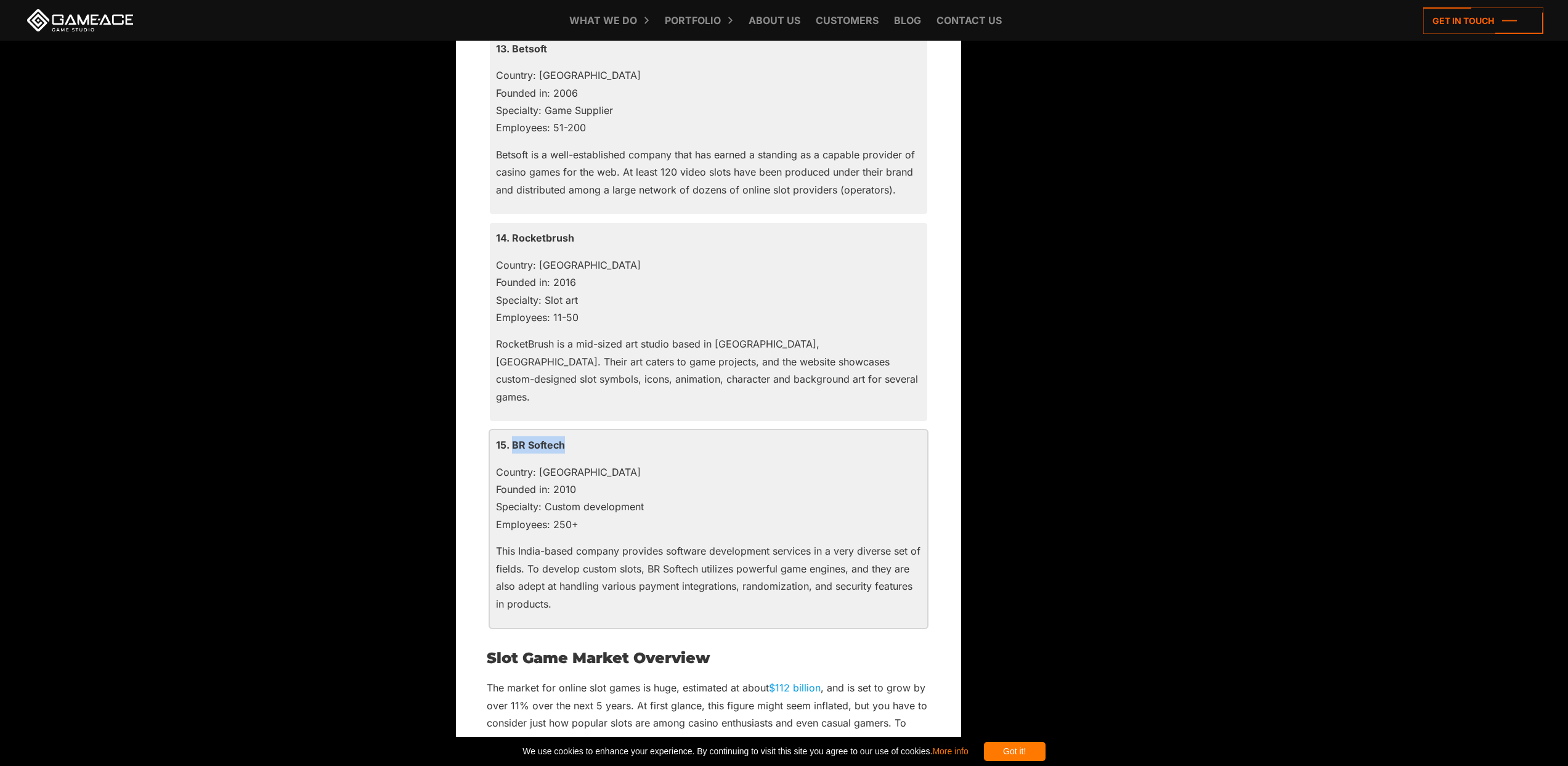
click at [604, 437] on p "15. BR Softech" at bounding box center [708, 445] width 425 height 17
copy p "BR Softech"
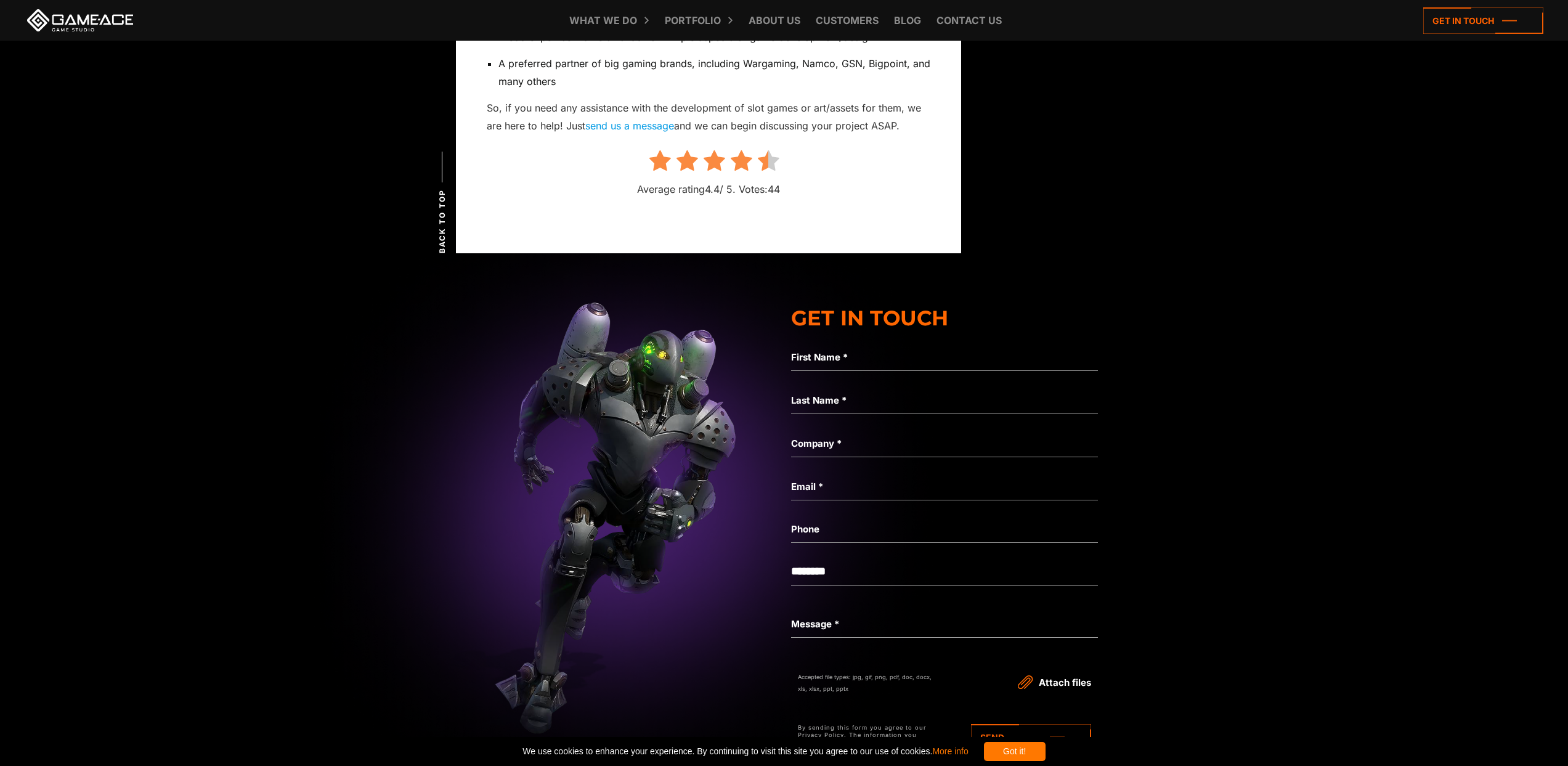
scroll to position [5325, 0]
